Goal: Check status: Check status

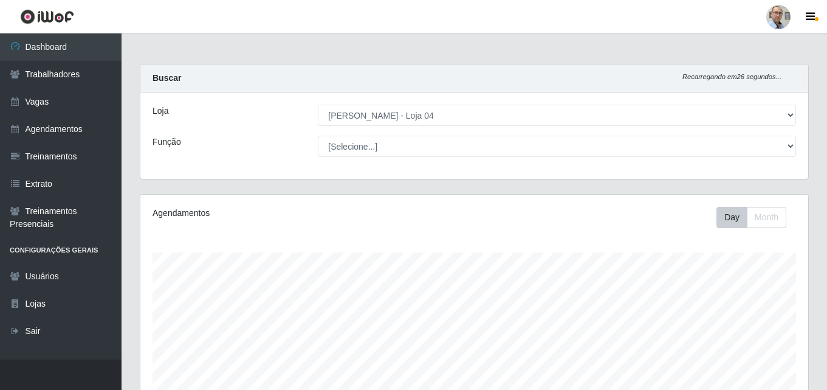
select select "251"
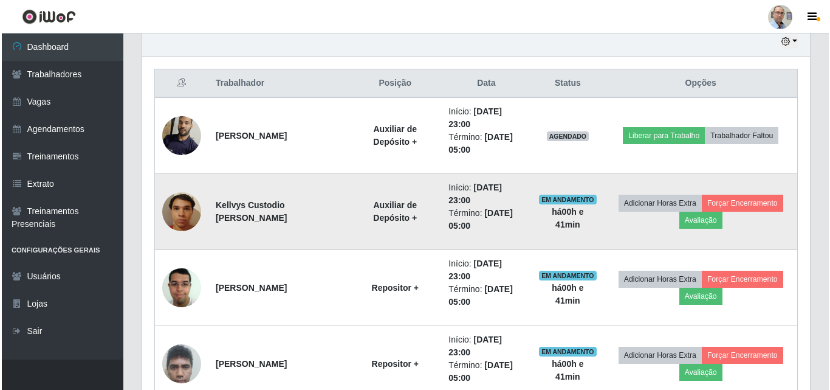
scroll to position [414, 0]
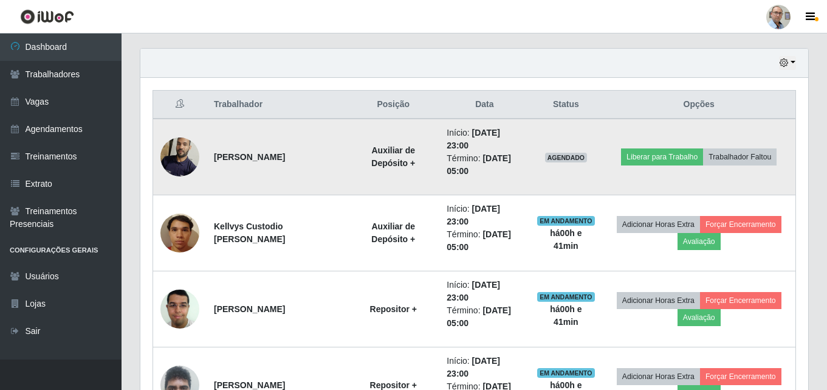
click at [182, 153] on img at bounding box center [179, 157] width 39 height 52
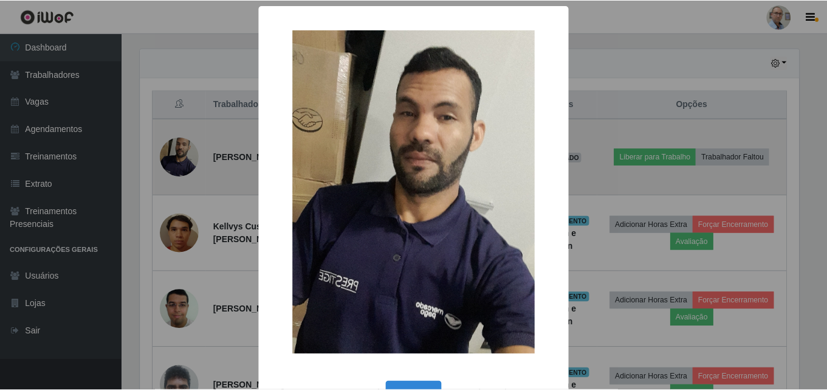
scroll to position [252, 662]
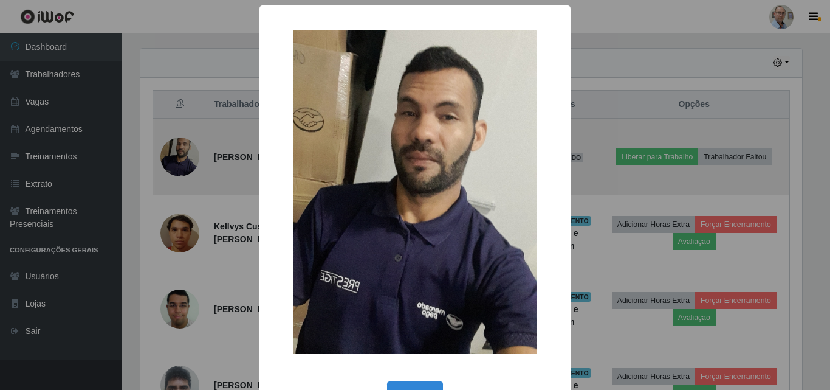
click at [182, 153] on div "× OK Cancel" at bounding box center [415, 195] width 830 height 390
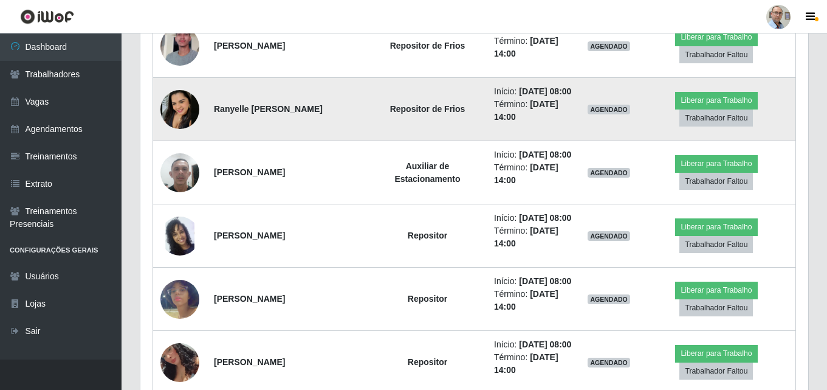
scroll to position [900, 0]
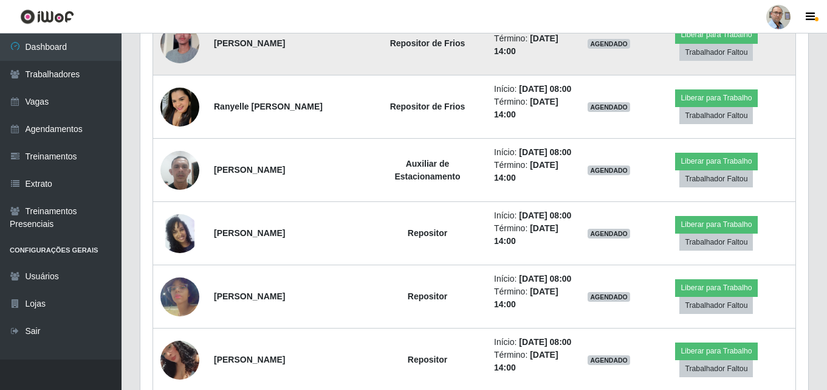
click at [187, 78] on img at bounding box center [179, 43] width 39 height 69
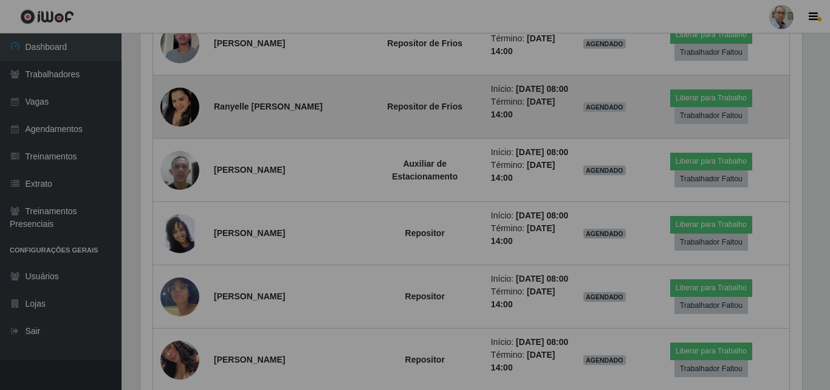
scroll to position [252, 668]
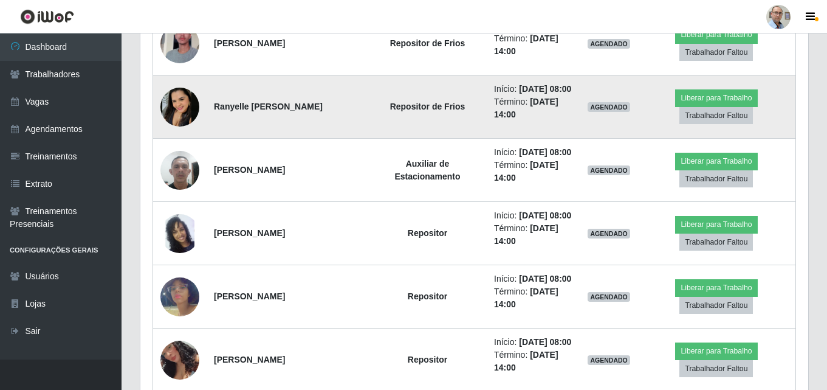
click at [177, 126] on img at bounding box center [179, 107] width 39 height 39
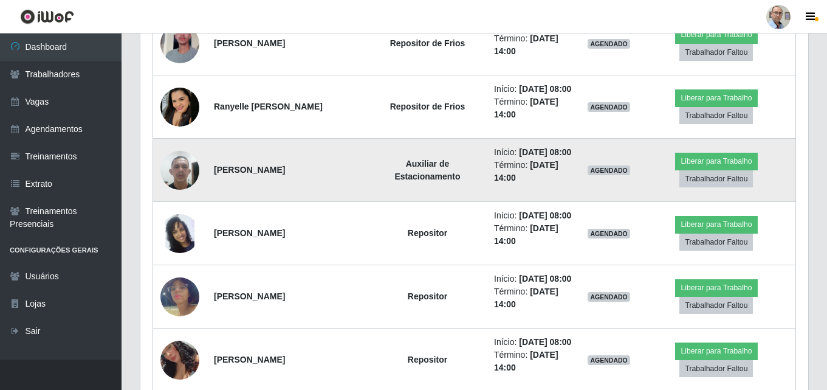
click at [186, 196] on img at bounding box center [179, 170] width 39 height 52
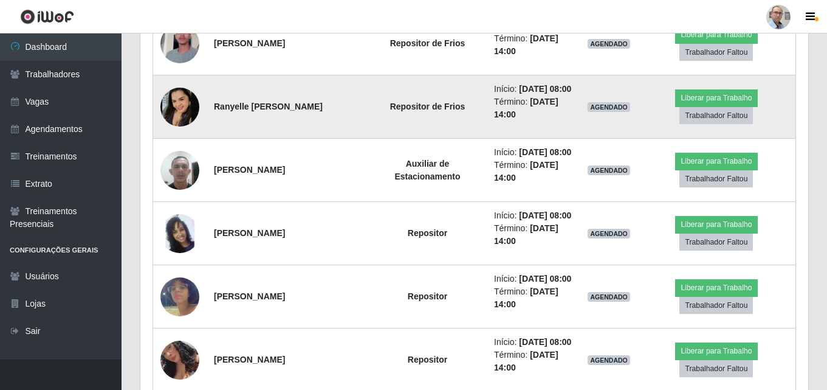
click at [192, 126] on img at bounding box center [179, 107] width 39 height 39
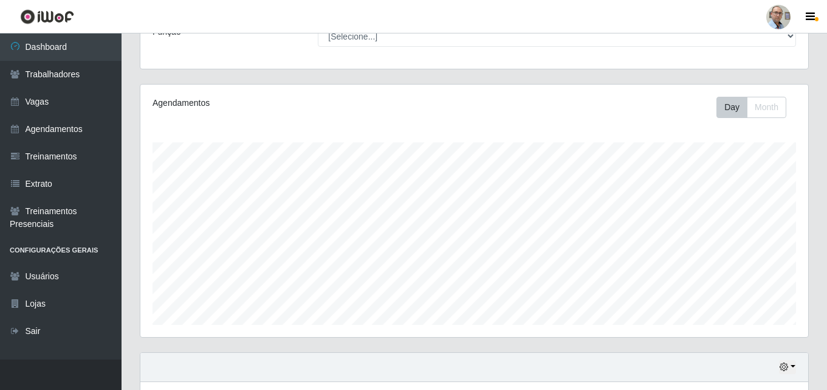
scroll to position [0, 0]
